Goal: Transaction & Acquisition: Purchase product/service

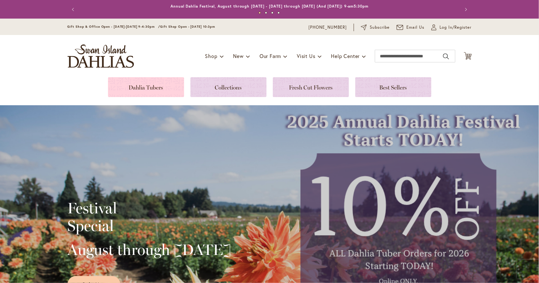
click at [150, 89] on link at bounding box center [146, 87] width 76 height 20
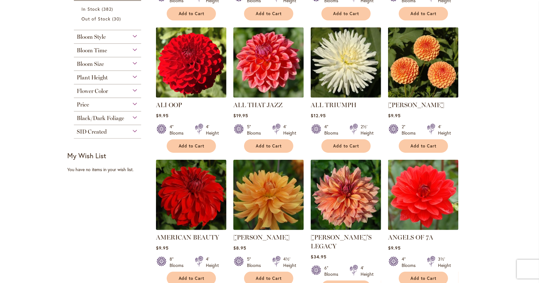
scroll to position [261, 0]
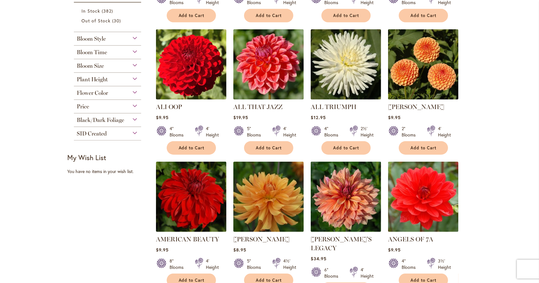
click at [133, 90] on div "Flower Color" at bounding box center [108, 91] width 68 height 10
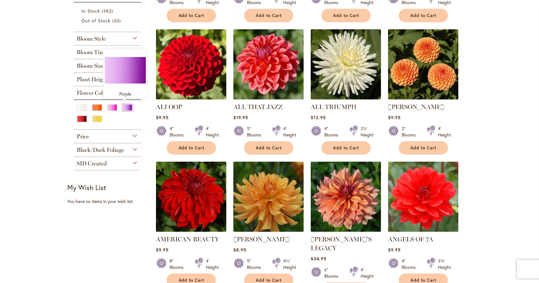
click at [124, 104] on div "Purple" at bounding box center [127, 107] width 10 height 7
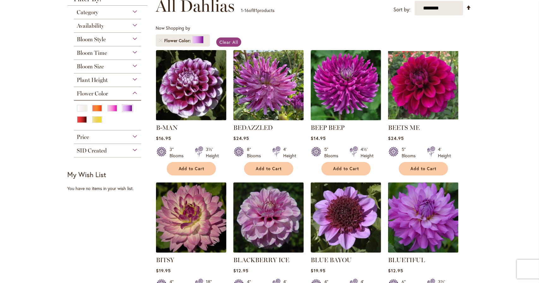
scroll to position [93, 0]
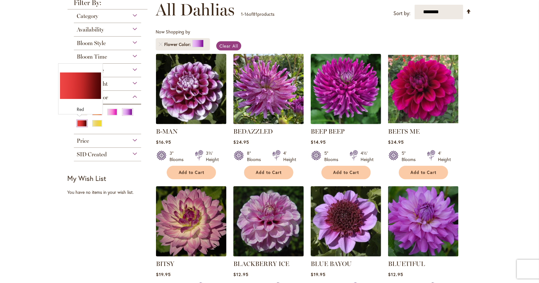
click at [82, 120] on div "Red" at bounding box center [82, 123] width 10 height 7
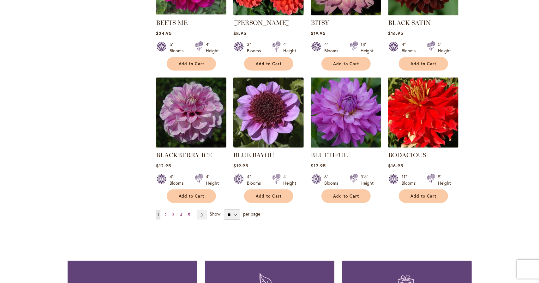
scroll to position [468, 0]
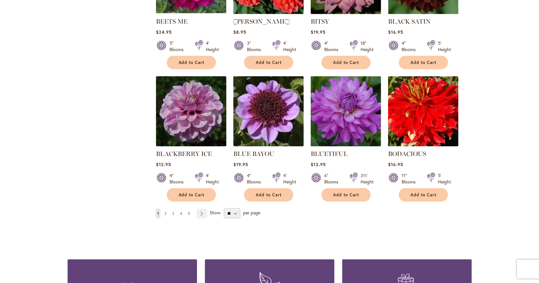
click at [164, 212] on span "2" at bounding box center [165, 213] width 2 height 5
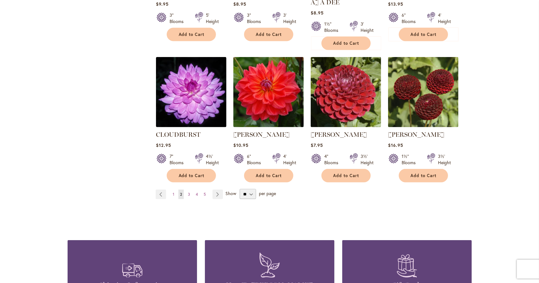
scroll to position [497, 0]
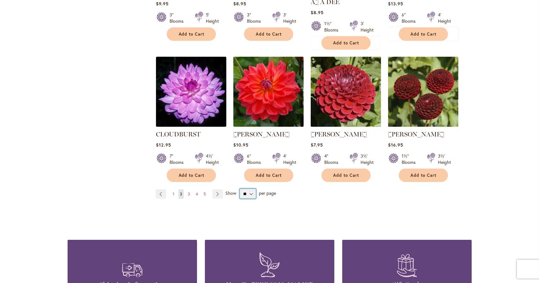
click at [246, 189] on select "** ** ** **" at bounding box center [247, 194] width 16 height 10
select select "**"
click at [239, 189] on select "** ** ** **" at bounding box center [247, 194] width 16 height 10
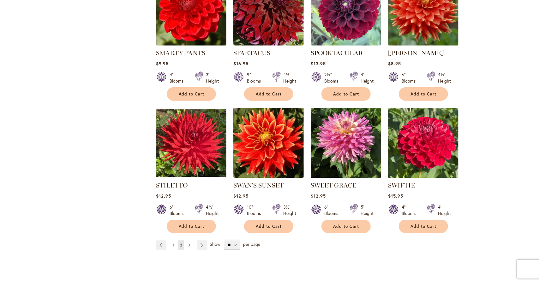
scroll to position [2080, 0]
click at [200, 241] on link "Page Next" at bounding box center [202, 245] width 10 height 9
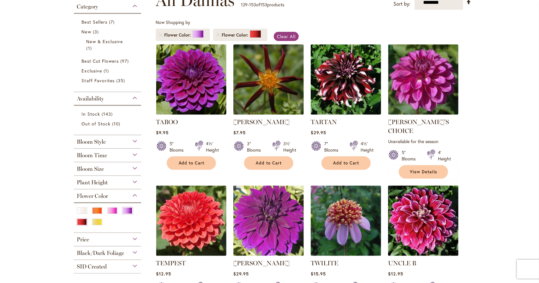
scroll to position [101, 0]
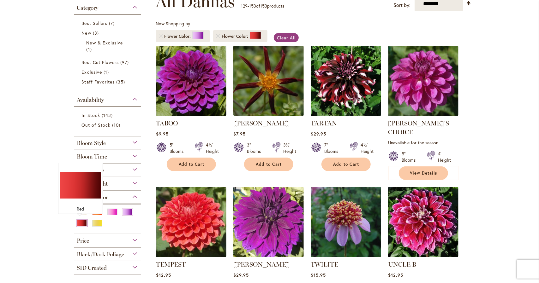
click at [81, 221] on div "Red" at bounding box center [82, 223] width 10 height 7
click at [122, 209] on div "Purple" at bounding box center [127, 212] width 10 height 7
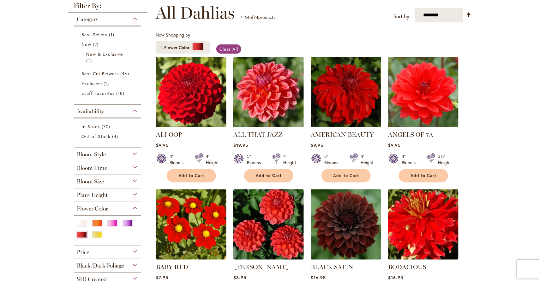
scroll to position [91, 0]
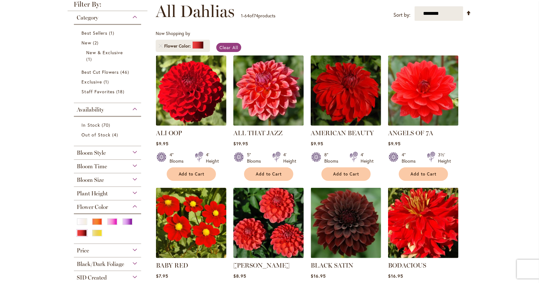
click at [132, 179] on div "Bloom Size" at bounding box center [108, 179] width 68 height 10
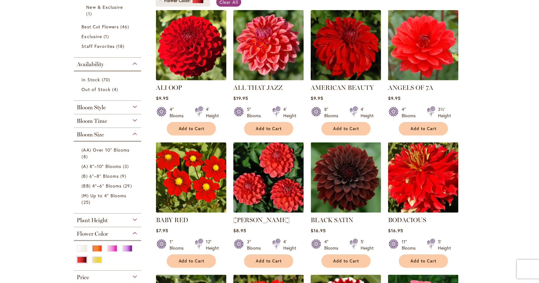
scroll to position [138, 0]
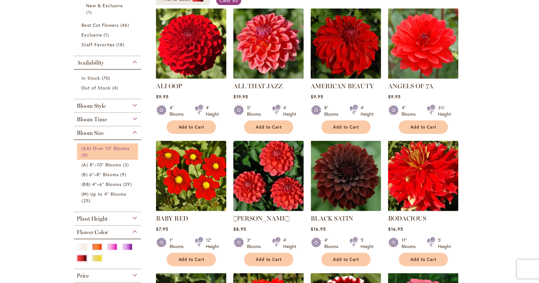
click at [102, 152] on link "(AA) Over 10" Blooms 8 items" at bounding box center [108, 151] width 53 height 13
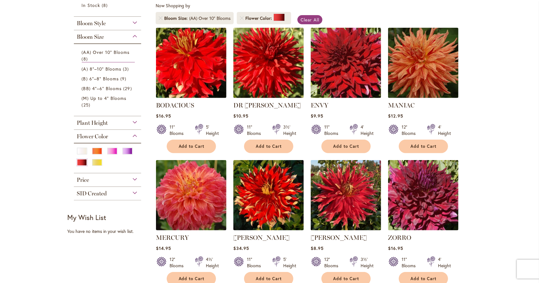
scroll to position [119, 0]
click at [106, 66] on span "(A) 8"–10" Blooms" at bounding box center [102, 69] width 40 height 6
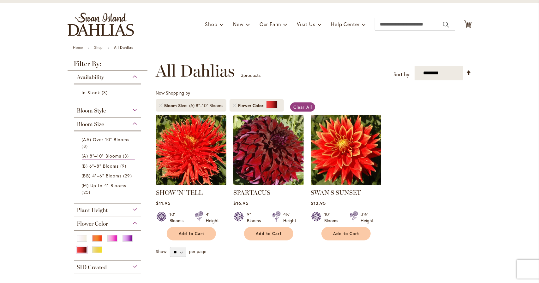
scroll to position [32, 0]
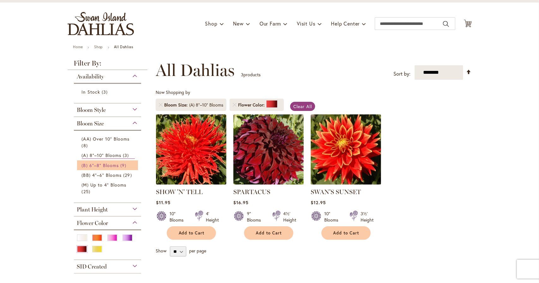
click at [110, 164] on span "(B) 6"–8" Blooms" at bounding box center [100, 165] width 37 height 6
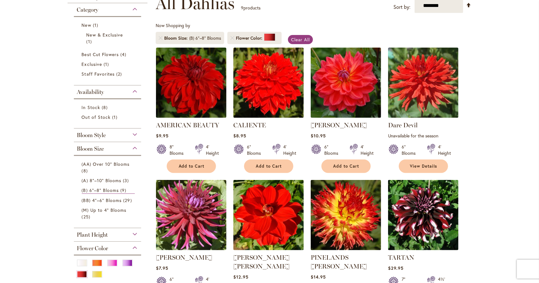
scroll to position [99, 0]
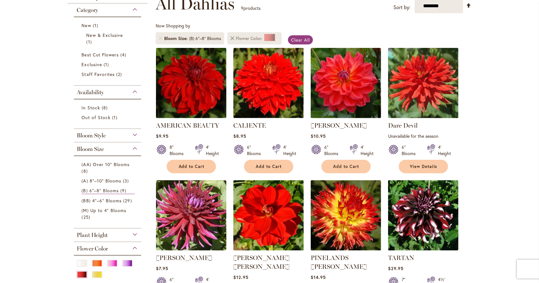
click at [230, 38] on link "Remove Flower Color Red" at bounding box center [232, 39] width 4 height 4
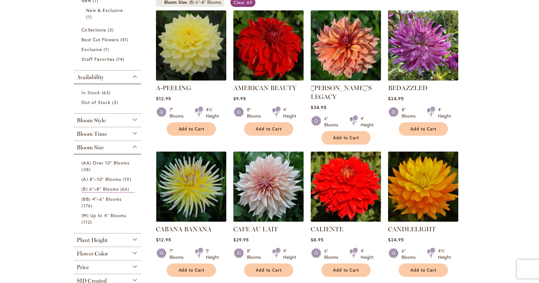
scroll to position [143, 0]
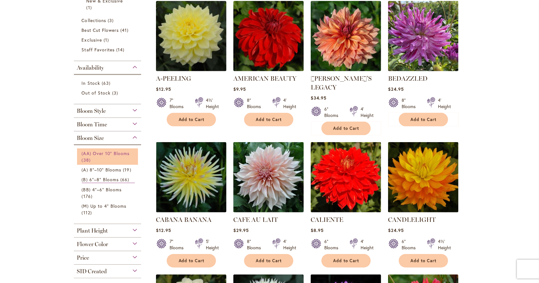
click at [104, 159] on link "(AA) Over 10" Blooms 38 items" at bounding box center [108, 156] width 53 height 13
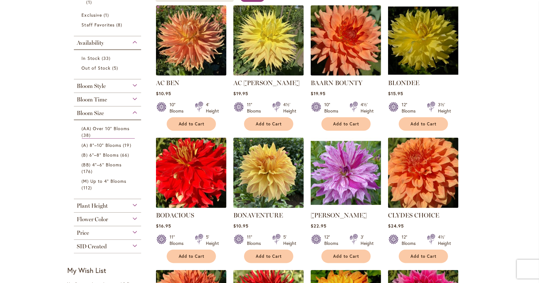
scroll to position [139, 0]
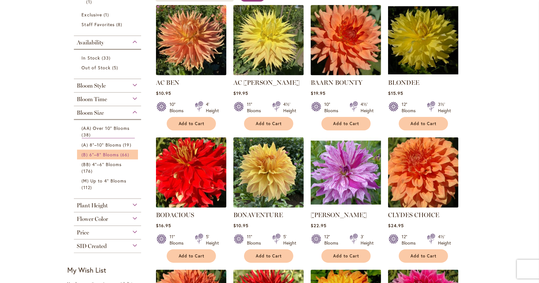
click at [104, 156] on span "(B) 6"–8" Blooms" at bounding box center [100, 155] width 37 height 6
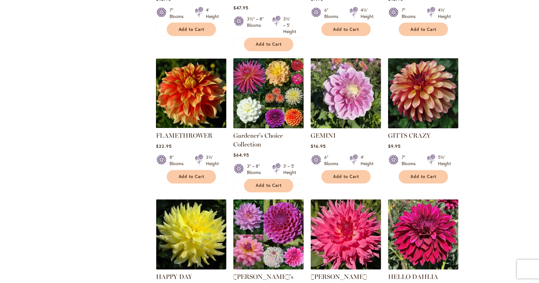
scroll to position [773, 0]
